Goal: Information Seeking & Learning: Learn about a topic

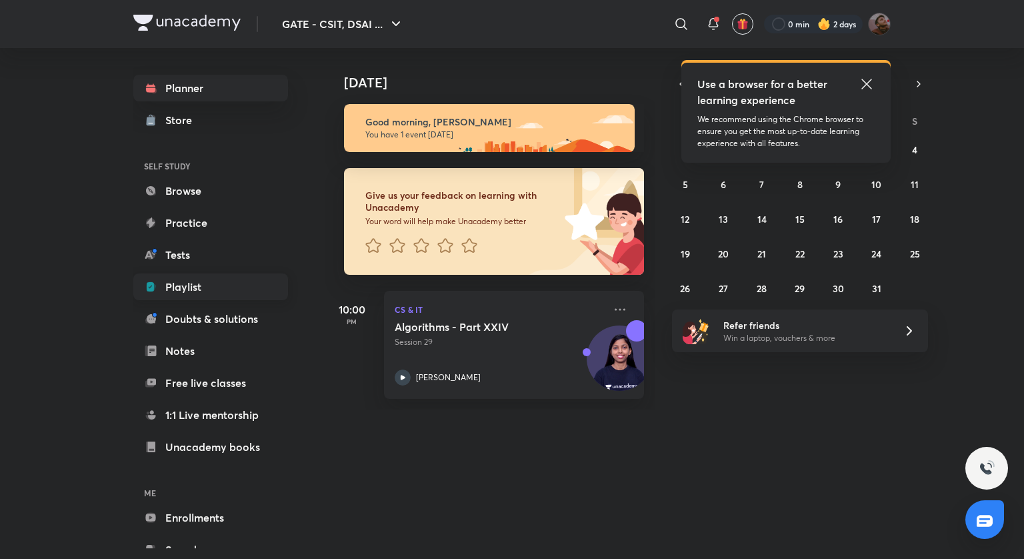
click at [182, 284] on link "Playlist" at bounding box center [210, 286] width 155 height 27
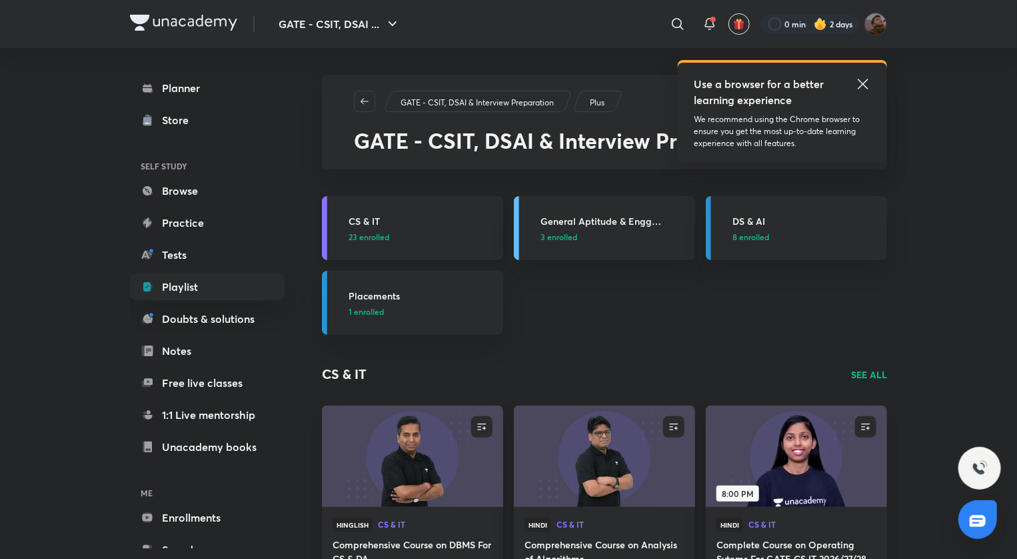
click at [363, 218] on h3 "CS & IT" at bounding box center [422, 221] width 147 height 14
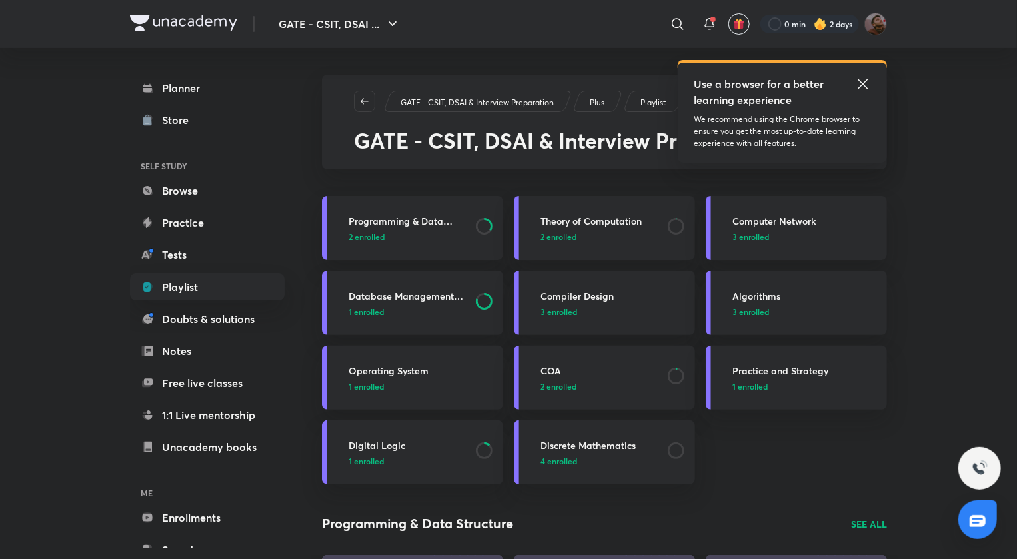
click at [363, 218] on h3 "Programming & Data Structure" at bounding box center [408, 221] width 119 height 14
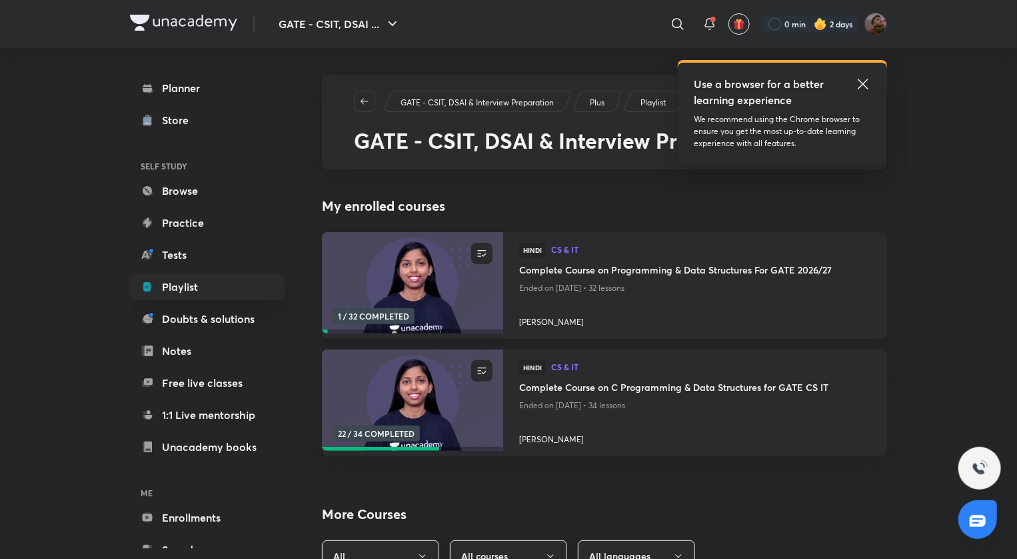
click at [723, 271] on h4 "Complete Course on Programming & Data Structures For GATE 2026/27" at bounding box center [695, 271] width 352 height 17
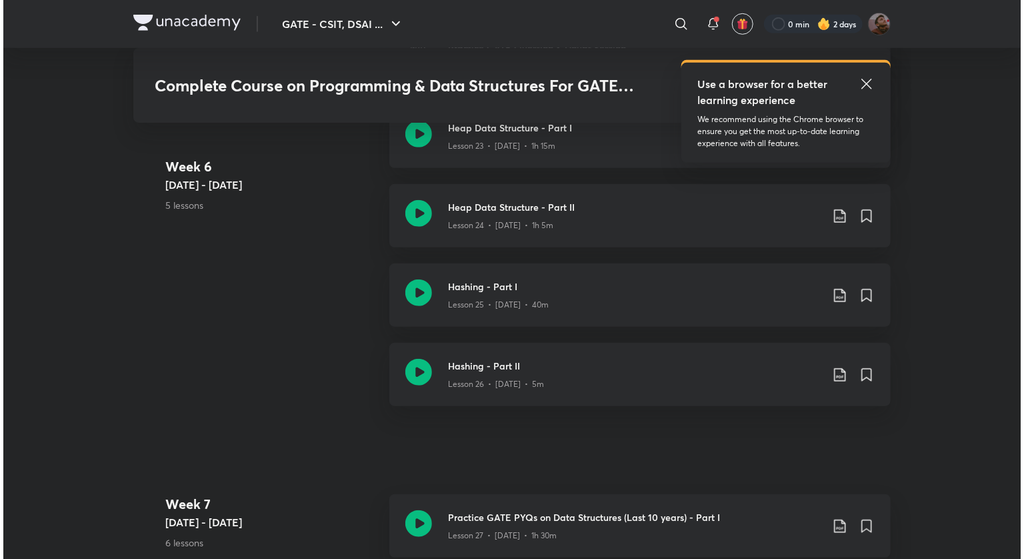
scroll to position [2944, 0]
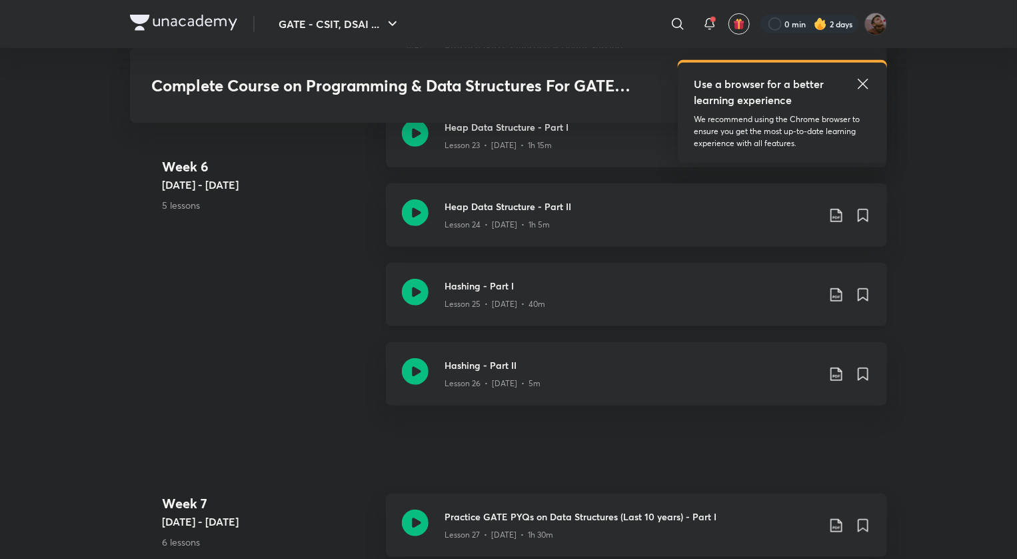
click at [835, 289] on icon at bounding box center [837, 295] width 16 height 16
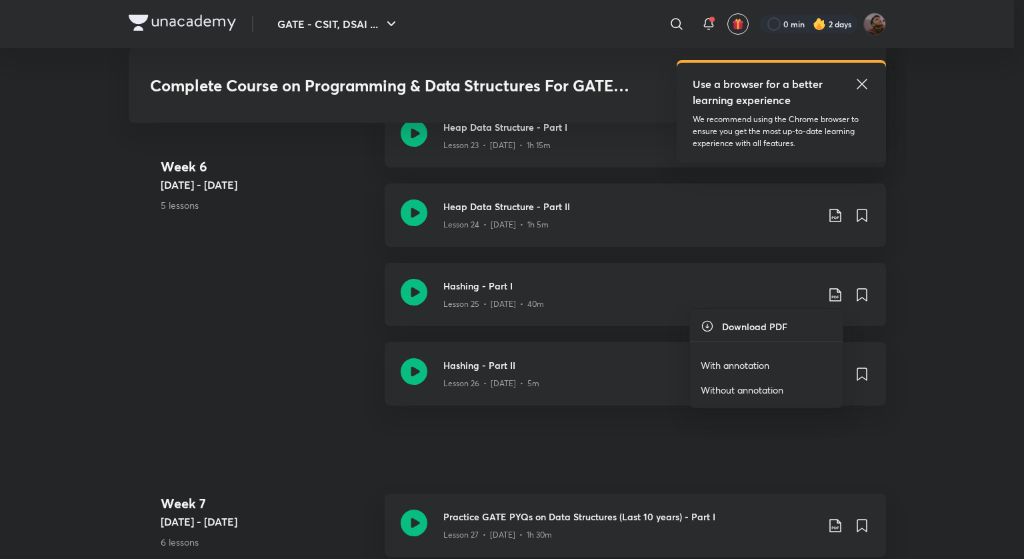
click at [921, 249] on div at bounding box center [512, 279] width 1024 height 559
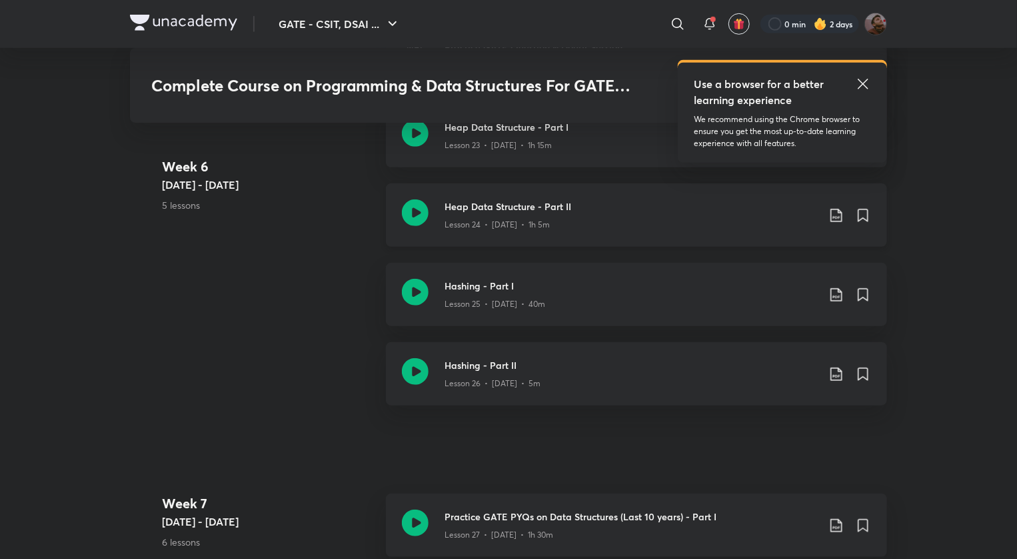
click at [837, 216] on icon at bounding box center [837, 215] width 16 height 16
